Goal: Information Seeking & Learning: Compare options

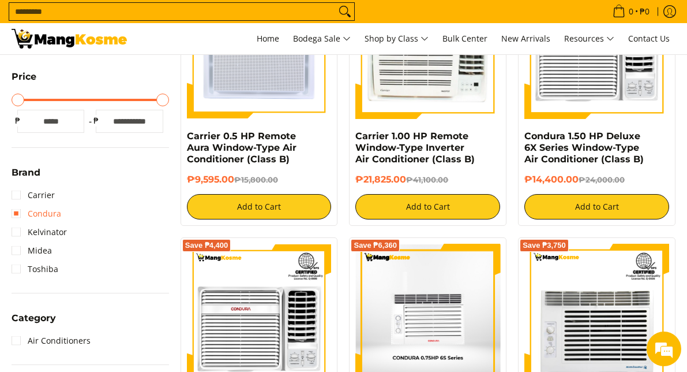
click at [48, 216] on link "Condura" at bounding box center [37, 213] width 50 height 18
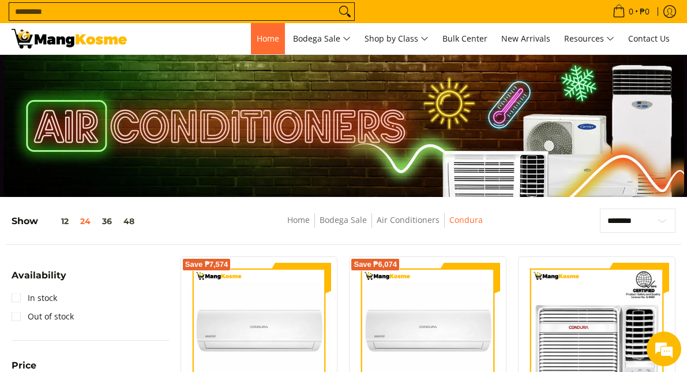
click at [270, 39] on span "Home" at bounding box center [268, 38] width 23 height 11
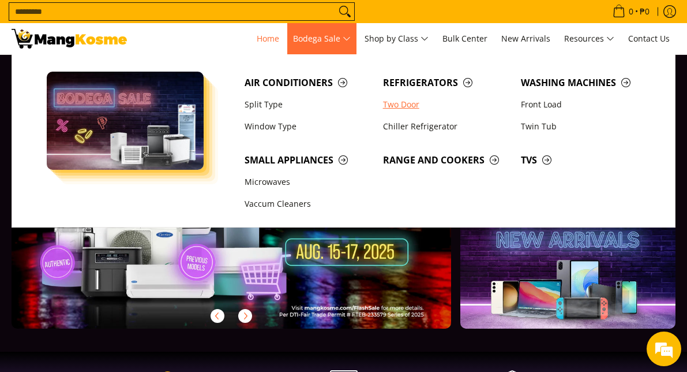
click at [402, 108] on link "Two Door" at bounding box center [446, 104] width 138 height 22
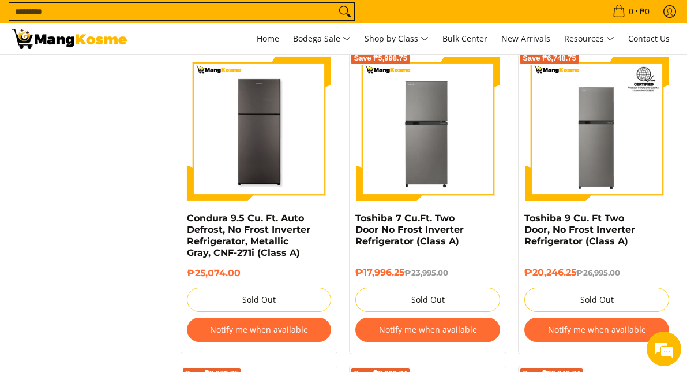
click at [428, 158] on img at bounding box center [427, 129] width 145 height 145
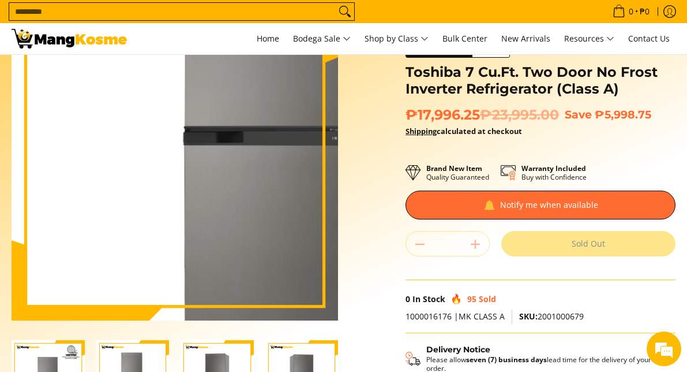
scroll to position [173, 0]
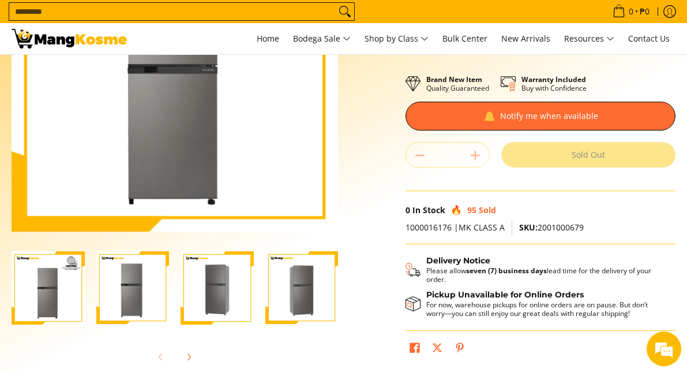
click at [64, 282] on img "Toshiba 7 Cu.Ft. Two Door No Frost Inverter Refrigerator (Class A)-1" at bounding box center [48, 287] width 73 height 73
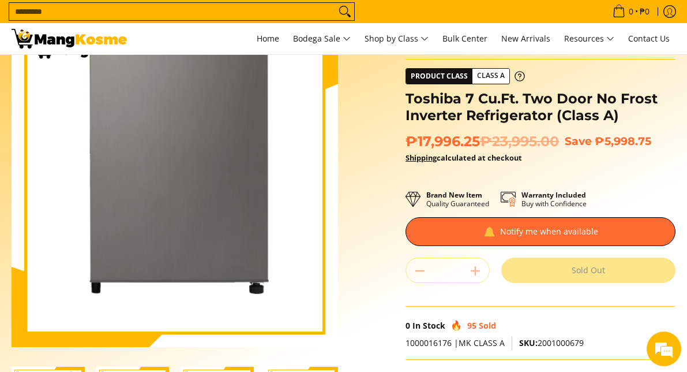
scroll to position [0, 0]
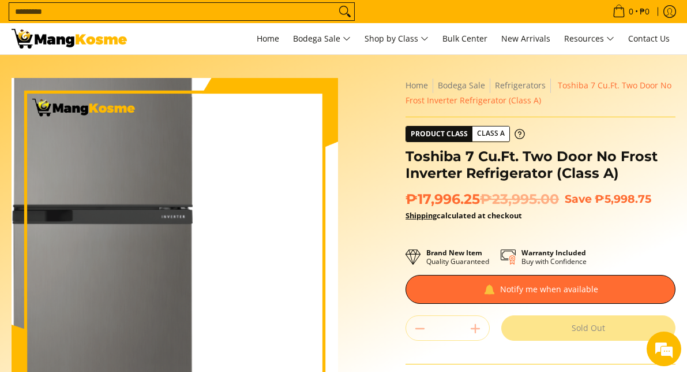
click at [209, 256] on img at bounding box center [175, 241] width 327 height 327
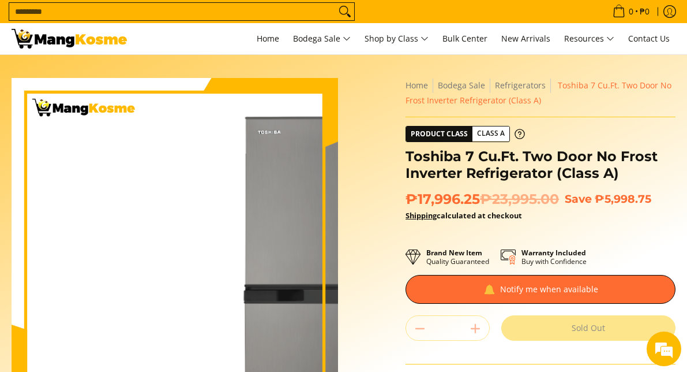
click at [76, 216] on img at bounding box center [175, 241] width 327 height 327
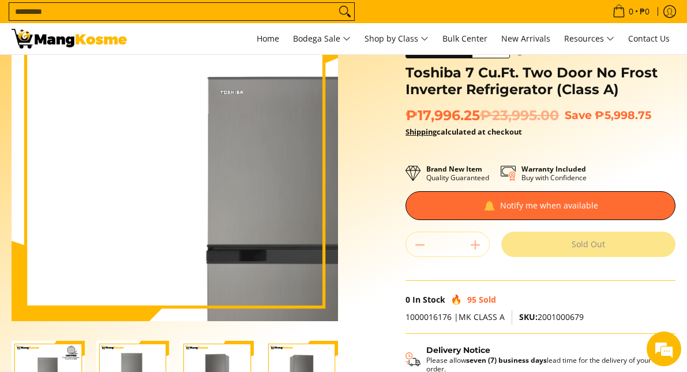
scroll to position [173, 0]
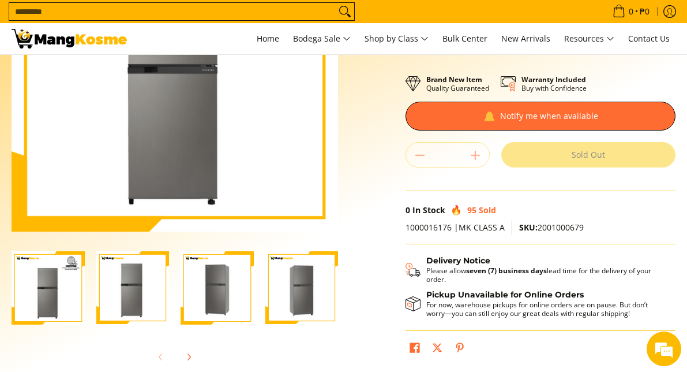
click at [123, 287] on img "Toshiba 7 Cu.Ft. Two Door No Frost Inverter Refrigerator (Class A)-2" at bounding box center [132, 287] width 73 height 73
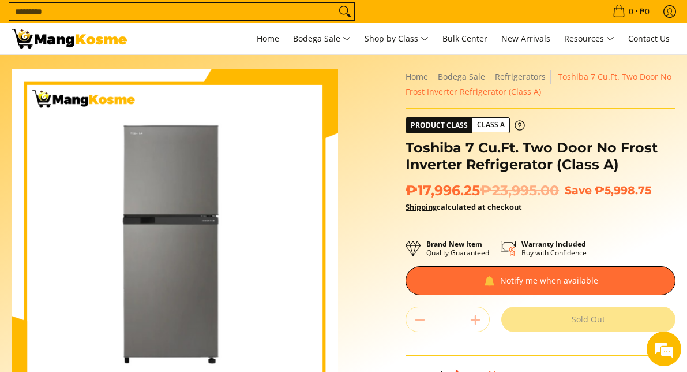
scroll to position [0, 0]
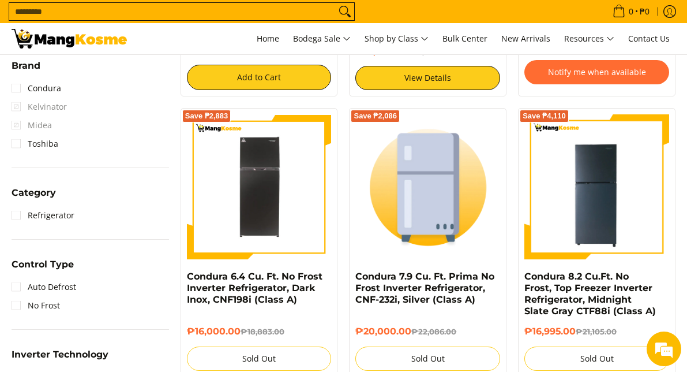
scroll to position [462, 0]
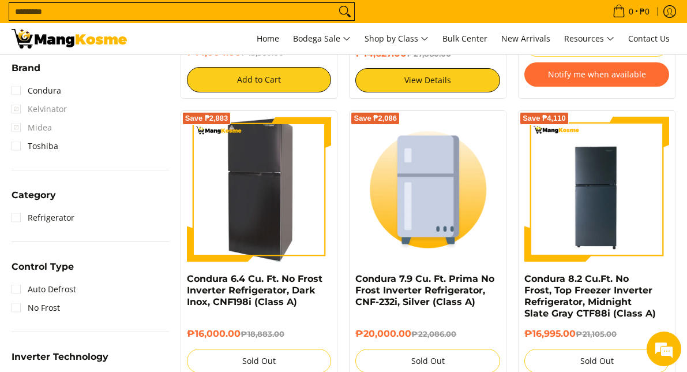
click at [251, 201] on img at bounding box center [259, 189] width 145 height 145
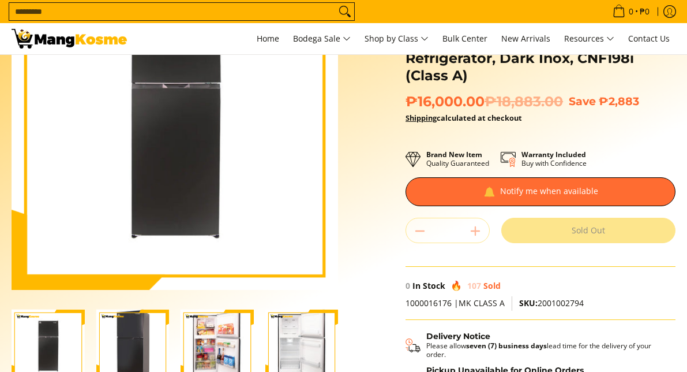
scroll to position [115, 0]
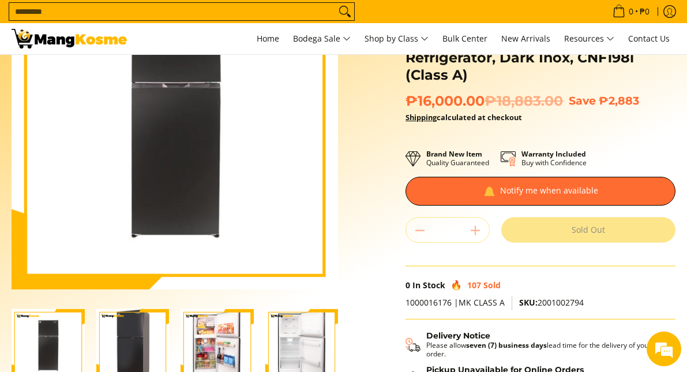
click at [211, 345] on img "Condura 6.4 Cu. Ft. No Frost Inverter Refrigerator, Dark Inox, CNF198i (Class A…" at bounding box center [217, 345] width 73 height 73
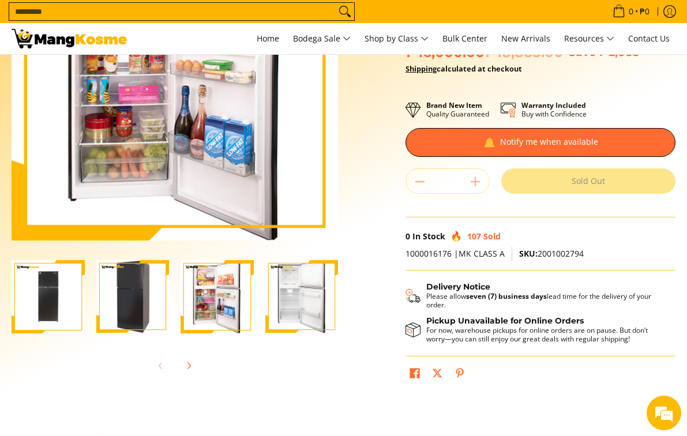
scroll to position [173, 0]
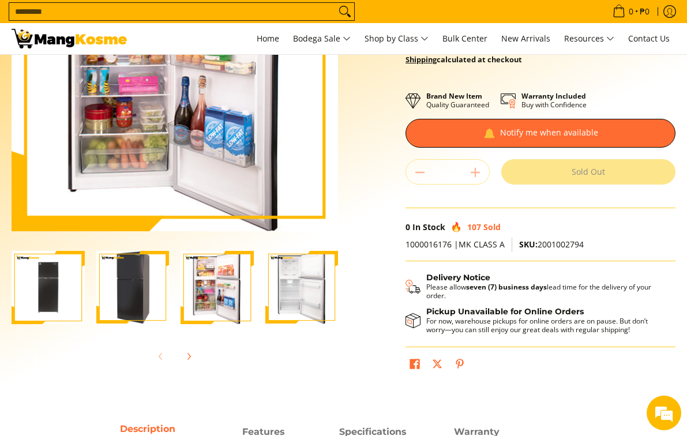
click at [75, 302] on img "Condura 6.4 Cu. Ft. No Frost Inverter Refrigerator, Dark Inox, CNF198i (Class A…" at bounding box center [48, 287] width 73 height 73
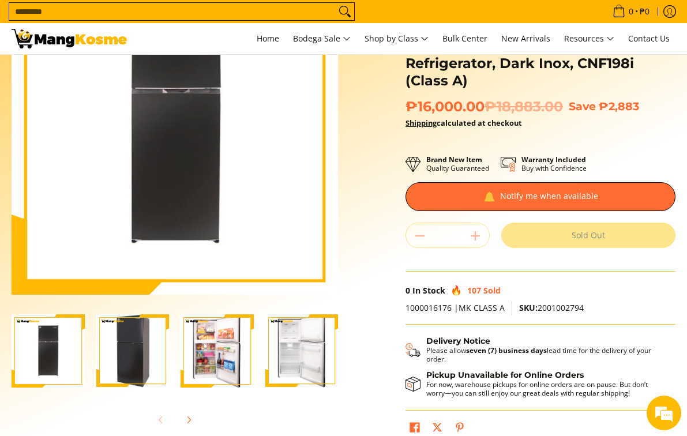
scroll to position [404, 0]
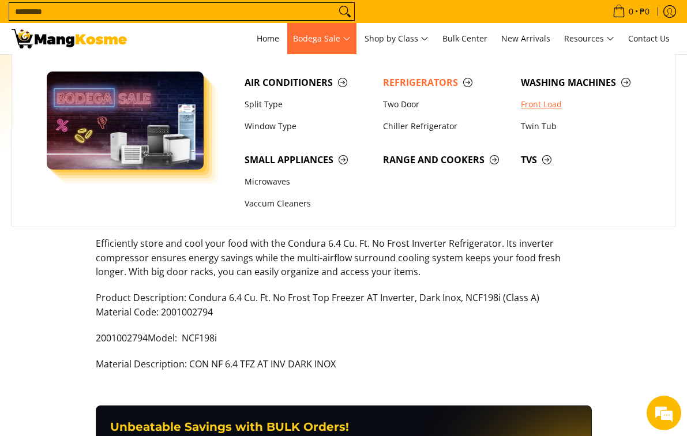
click at [534, 106] on link "Front Load" at bounding box center [584, 104] width 138 height 22
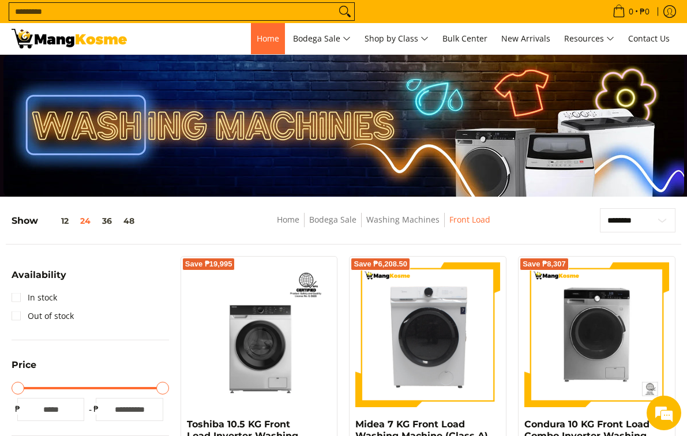
click at [272, 31] on link "Home" at bounding box center [268, 38] width 34 height 31
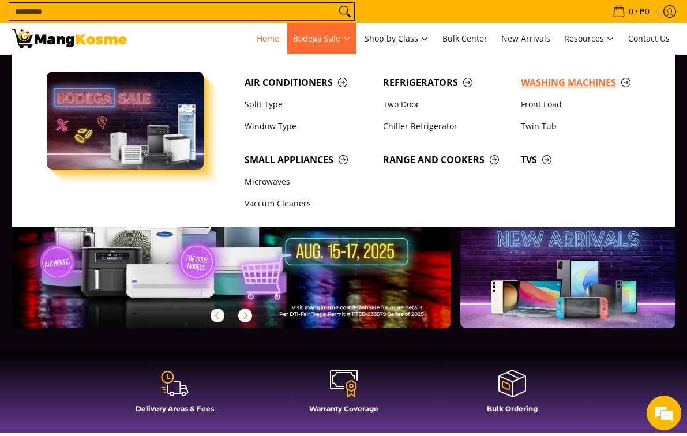
click at [567, 82] on span "Washing Machines" at bounding box center [584, 83] width 127 height 14
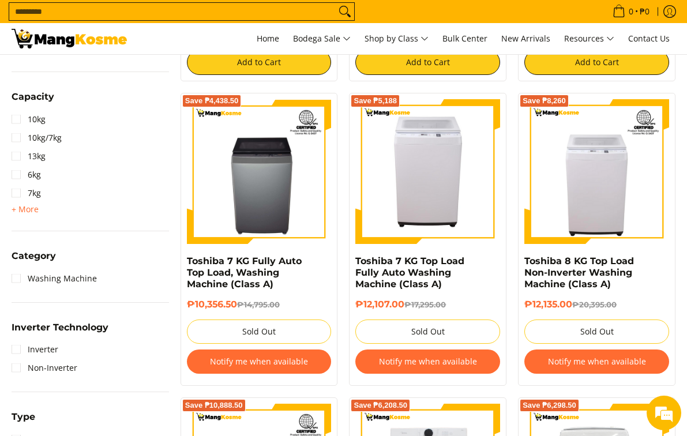
scroll to position [519, 0]
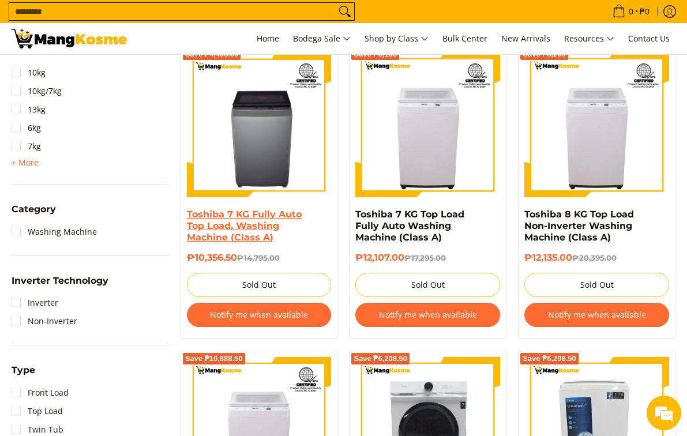
click at [254, 224] on link "Toshiba 7 KG Fully Auto Top Load, Washing Machine (Class A)" at bounding box center [244, 226] width 115 height 34
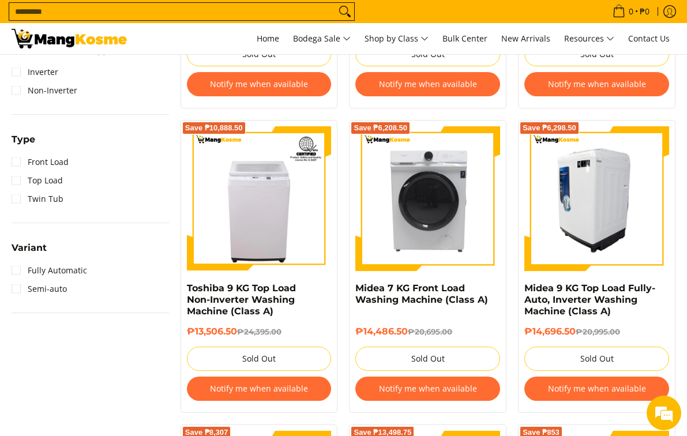
click at [608, 246] on img at bounding box center [597, 198] width 145 height 145
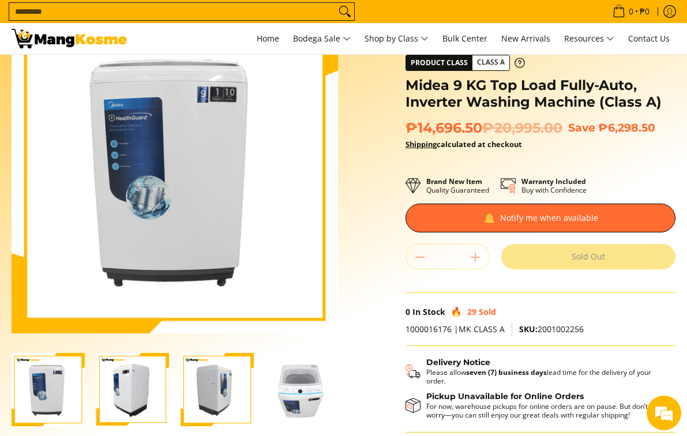
scroll to position [173, 0]
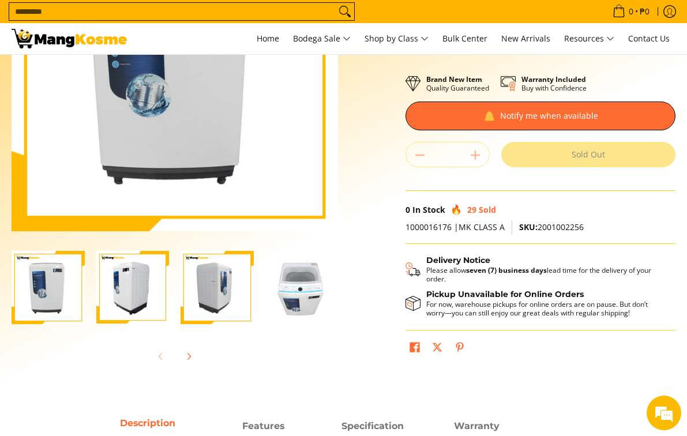
click at [317, 302] on img "Midea 9 KG Top Load Fully-Auto, Inverter Washing Machine (Class A)-4" at bounding box center [301, 287] width 73 height 73
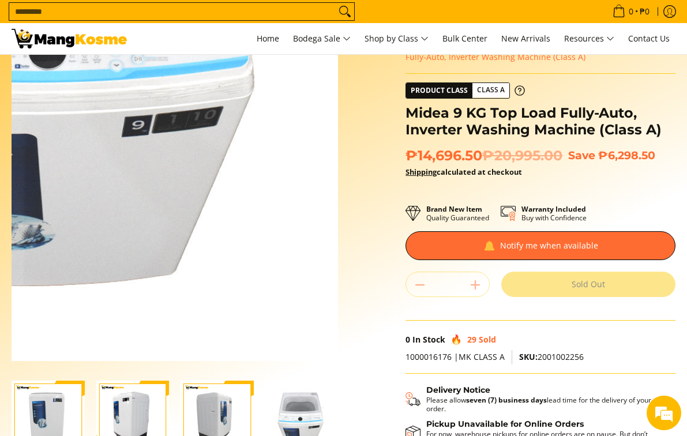
scroll to position [0, 0]
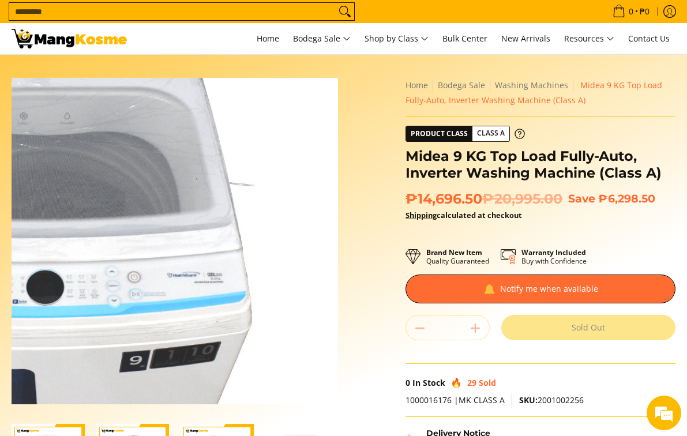
click at [234, 227] on img at bounding box center [175, 241] width 327 height 327
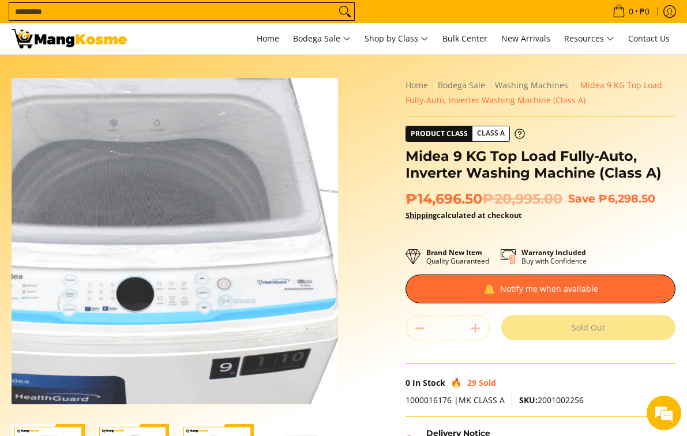
drag, startPoint x: 189, startPoint y: 223, endPoint x: 27, endPoint y: 209, distance: 162.7
click at [187, 225] on img at bounding box center [175, 241] width 327 height 327
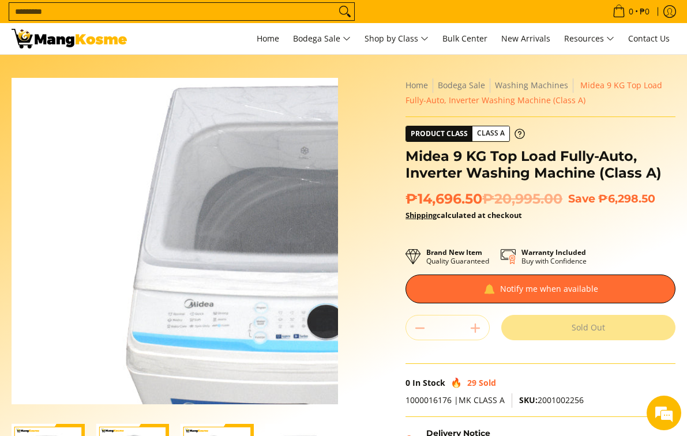
click at [26, 209] on img at bounding box center [175, 241] width 327 height 327
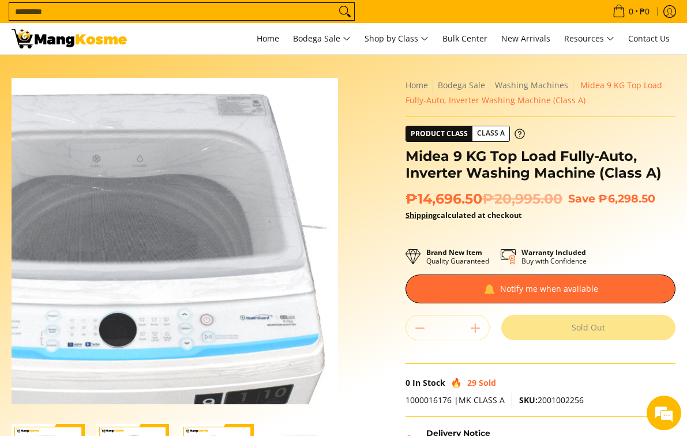
click at [197, 205] on img at bounding box center [175, 241] width 327 height 327
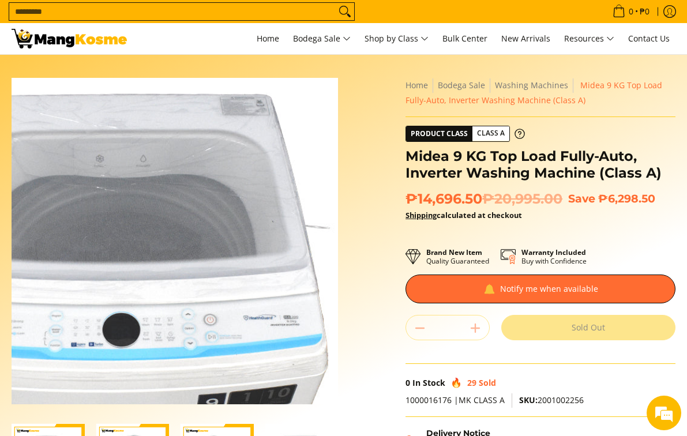
click at [196, 205] on img at bounding box center [175, 241] width 327 height 327
click at [195, 205] on img at bounding box center [175, 241] width 327 height 327
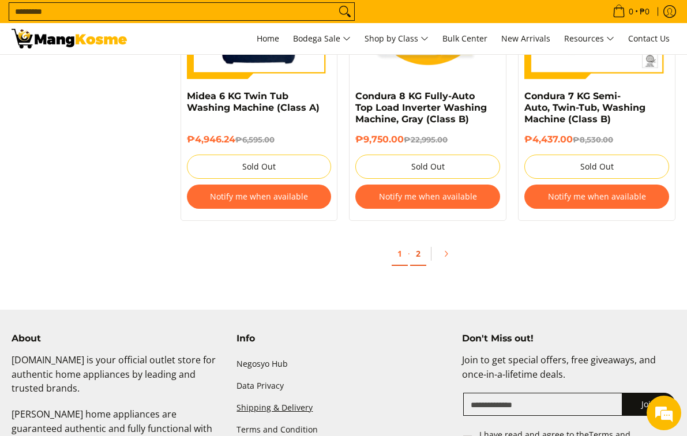
scroll to position [2308, 0]
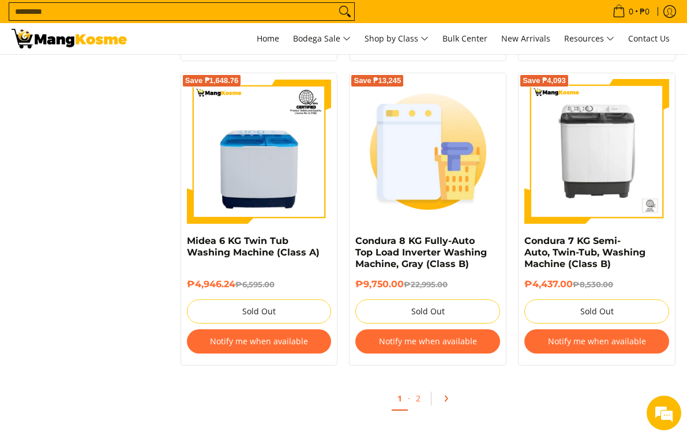
click at [445, 396] on icon "Pagination" at bounding box center [446, 399] width 8 height 8
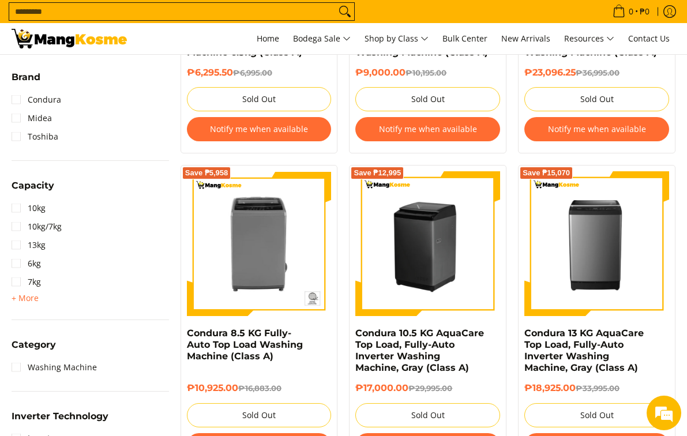
scroll to position [404, 0]
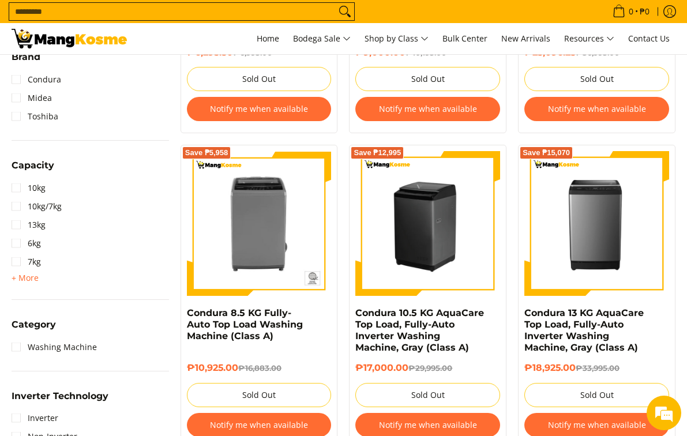
click at [452, 257] on img at bounding box center [427, 223] width 145 height 145
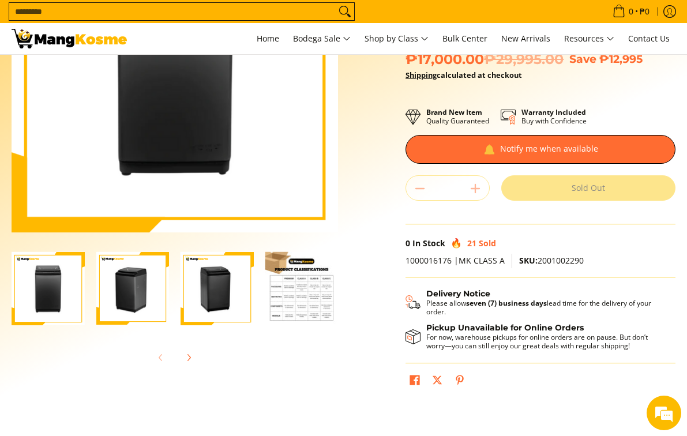
scroll to position [173, 0]
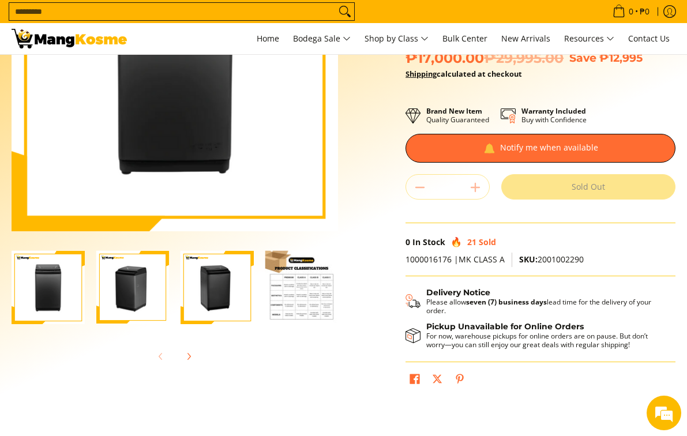
click at [89, 293] on div at bounding box center [48, 287] width 85 height 87
click at [42, 297] on img "Condura 10.5 KG AquaCare Top Load, Fully-Auto Inverter Washing Machine, Gray (C…" at bounding box center [48, 287] width 73 height 73
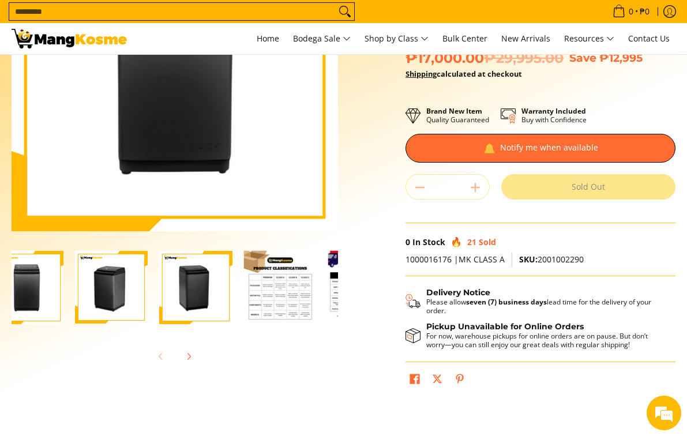
drag, startPoint x: 80, startPoint y: 259, endPoint x: 73, endPoint y: 290, distance: 31.5
click at [73, 290] on div at bounding box center [237, 287] width 507 height 87
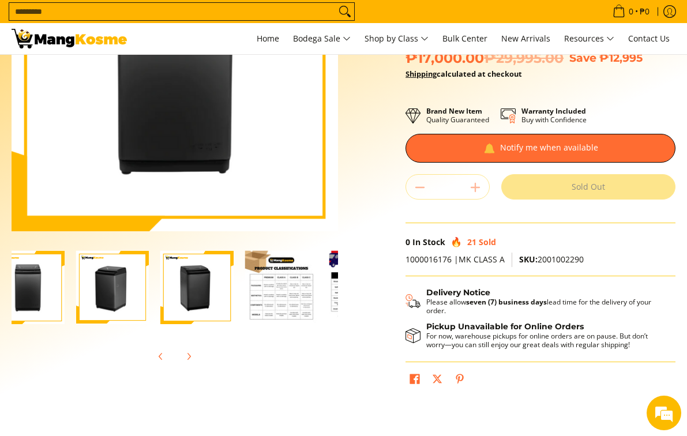
click at [127, 292] on img "Condura 10.5 KG AquaCare Top Load, Fully-Auto Inverter Washing Machine, Gray (C…" at bounding box center [112, 287] width 73 height 73
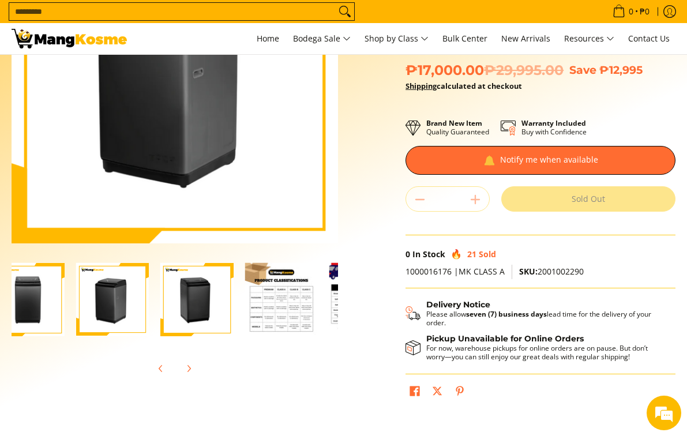
scroll to position [346, 0]
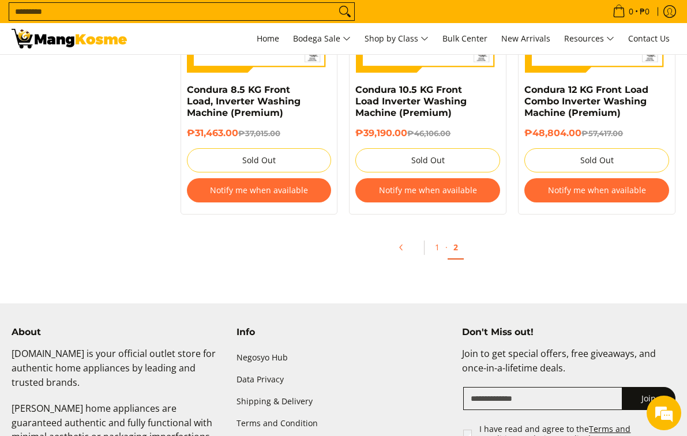
scroll to position [1266, 0]
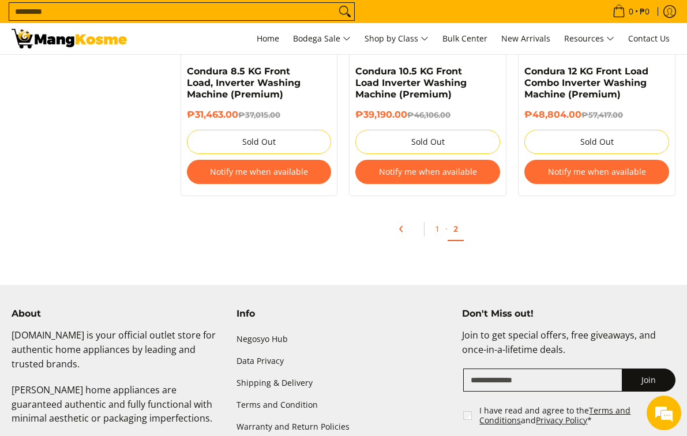
click at [405, 234] on link "Pagination" at bounding box center [406, 229] width 28 height 20
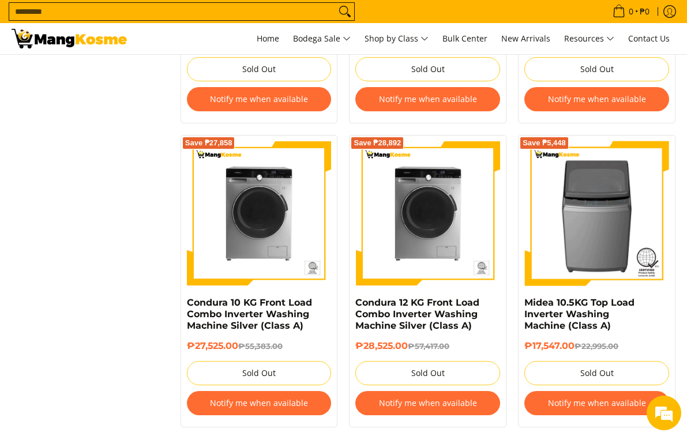
scroll to position [2308, 0]
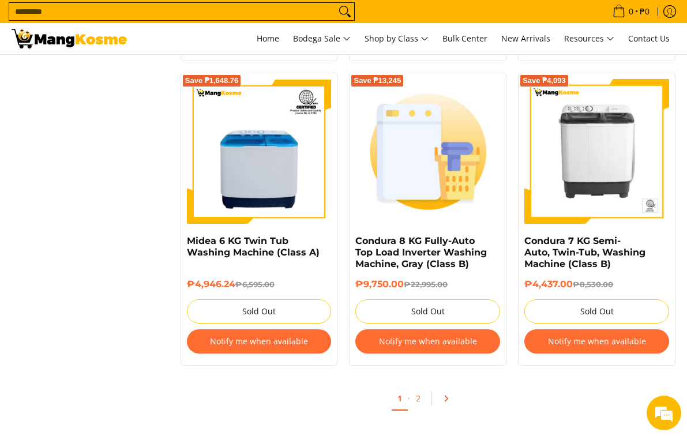
click at [443, 401] on icon "Pagination" at bounding box center [446, 399] width 8 height 8
